Goal: Learn about a topic

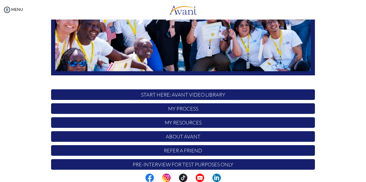
scroll to position [128, 0]
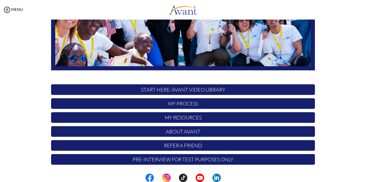
click at [209, 89] on p "START HERE: Avant Video Library" at bounding box center [183, 89] width 264 height 11
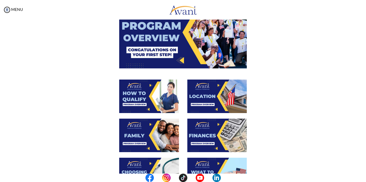
scroll to position [70, 0]
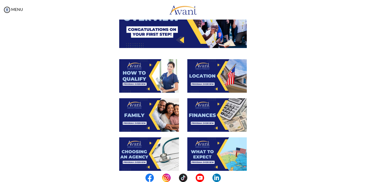
click at [151, 72] on img at bounding box center [149, 76] width 60 height 34
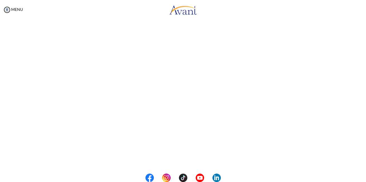
scroll to position [44, 0]
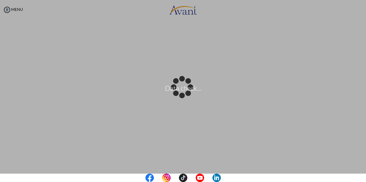
click at [355, 126] on body "Data check... Maintenance break. Please come back in 2 hours. MENU My Status Wh…" at bounding box center [183, 91] width 366 height 182
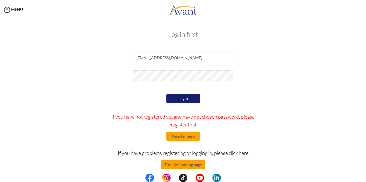
click at [196, 99] on button "Login" at bounding box center [183, 98] width 34 height 9
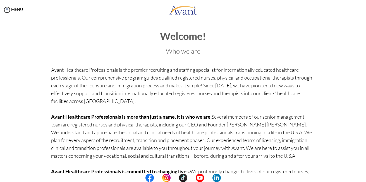
scroll to position [44, 0]
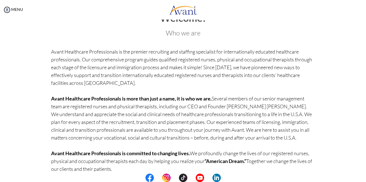
scroll to position [44, 0]
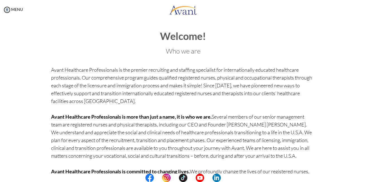
scroll to position [44, 0]
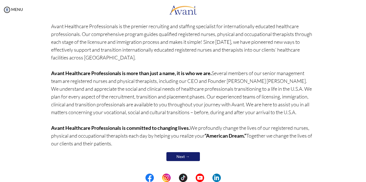
click at [185, 156] on link "Next →" at bounding box center [183, 156] width 34 height 9
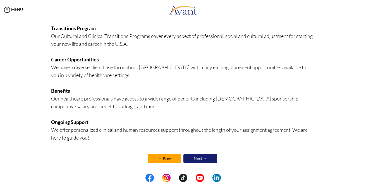
scroll to position [132, 0]
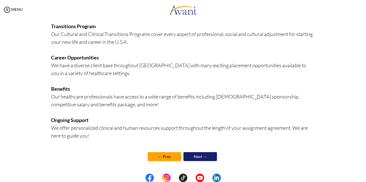
click at [199, 157] on link "Next →" at bounding box center [201, 156] width 34 height 9
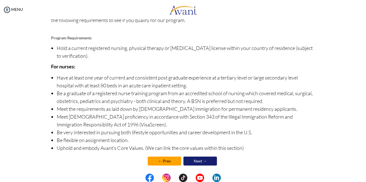
scroll to position [61, 0]
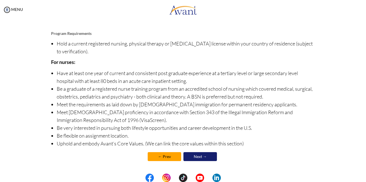
click at [206, 155] on link "Next →" at bounding box center [201, 156] width 34 height 9
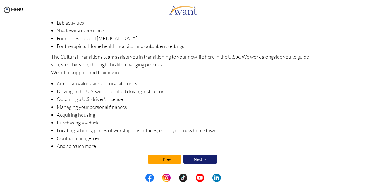
scroll to position [83, 0]
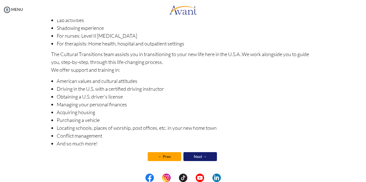
click at [201, 155] on link "Next →" at bounding box center [201, 156] width 34 height 9
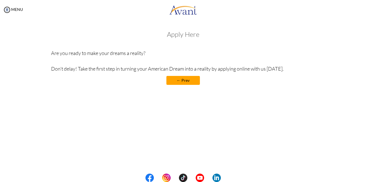
click at [186, 81] on link "← Prev" at bounding box center [183, 80] width 34 height 9
